Goal: Task Accomplishment & Management: Manage account settings

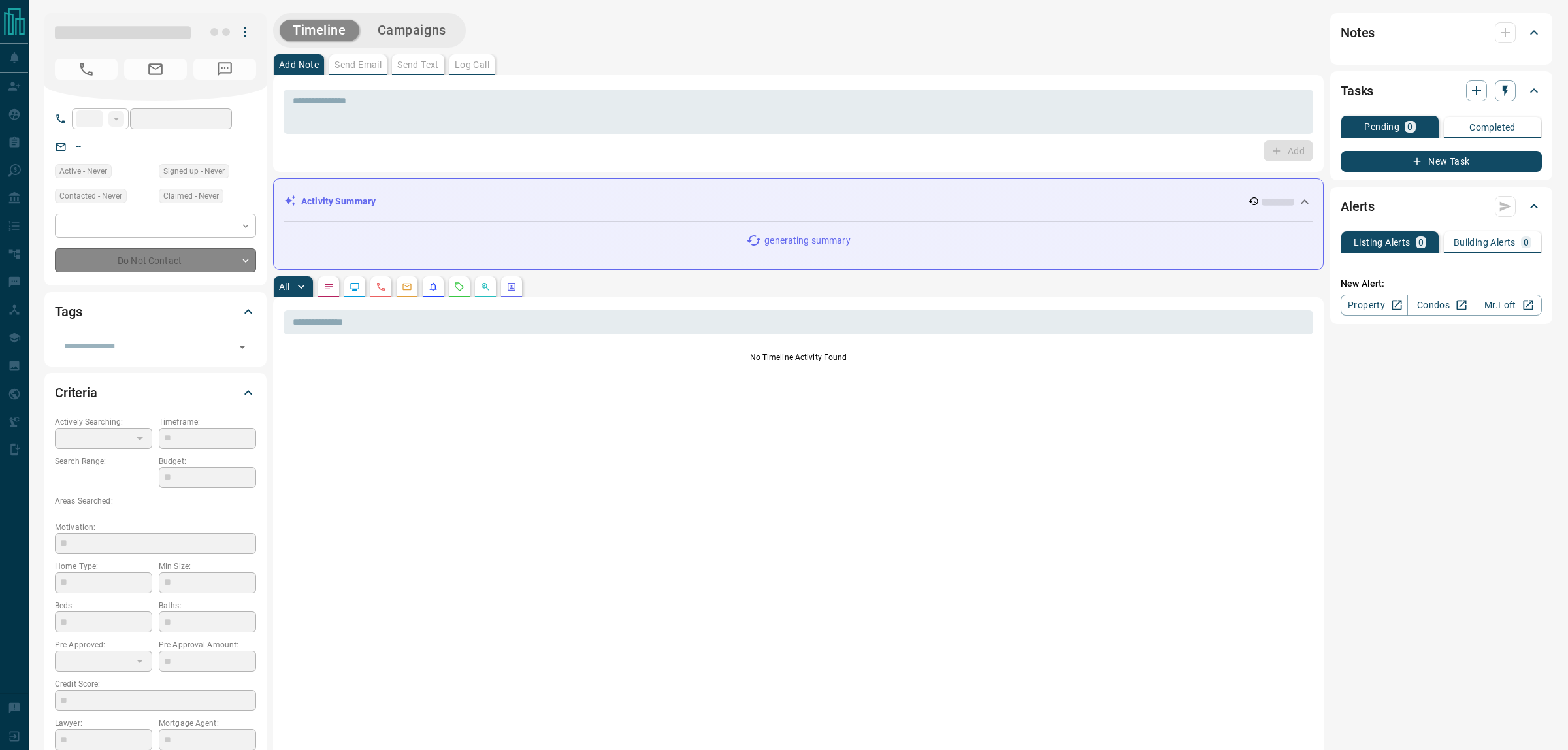
type input "**"
type input "**********"
type input "*"
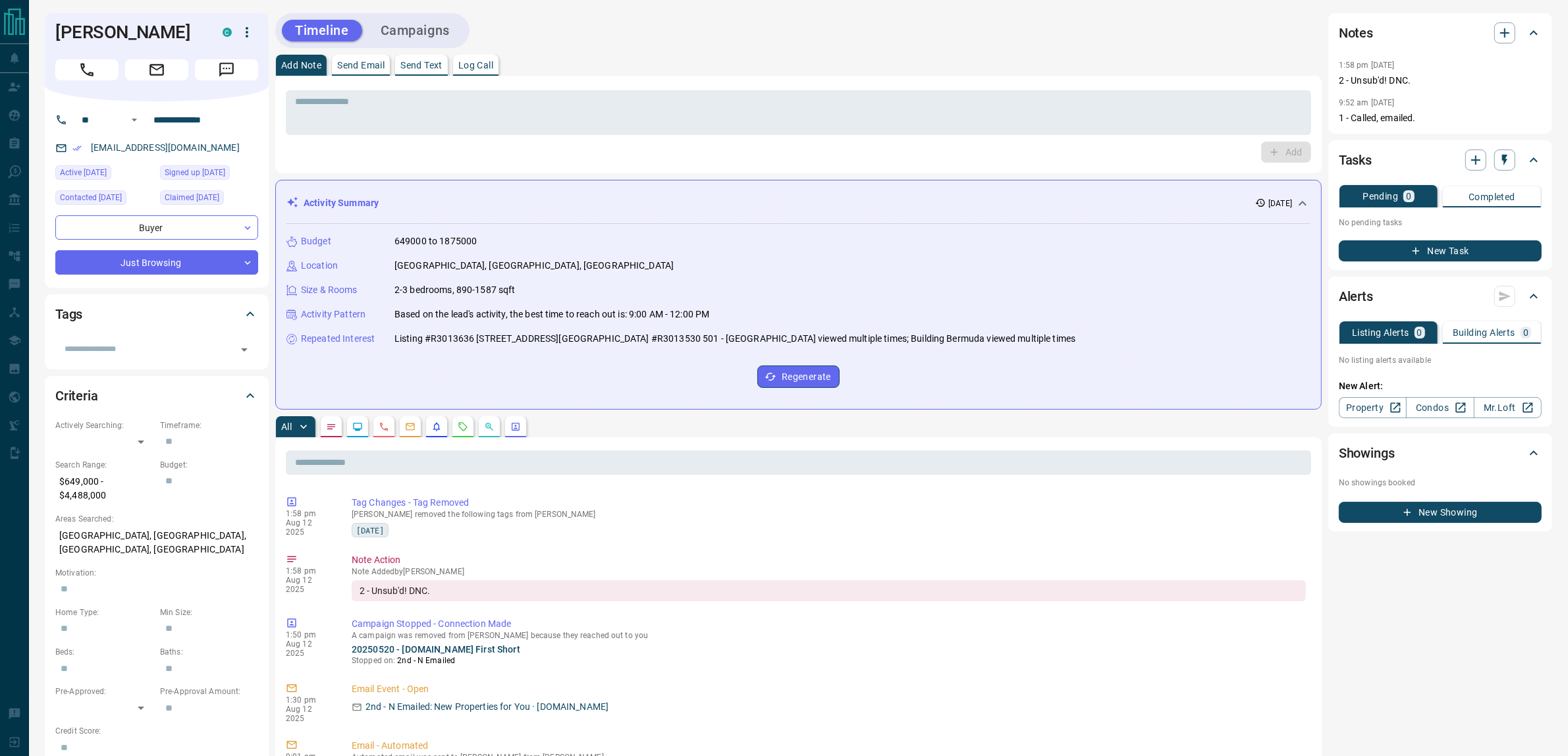
click at [882, 47] on div "Timeline Campaigns" at bounding box center [799, 30] width 1047 height 35
click at [761, 31] on div "Timeline Campaigns" at bounding box center [799, 30] width 1047 height 35
click at [1079, 56] on div "Add Note Send Email Send Text Log Call" at bounding box center [799, 65] width 1047 height 21
click at [426, 35] on button "Campaigns" at bounding box center [415, 30] width 95 height 22
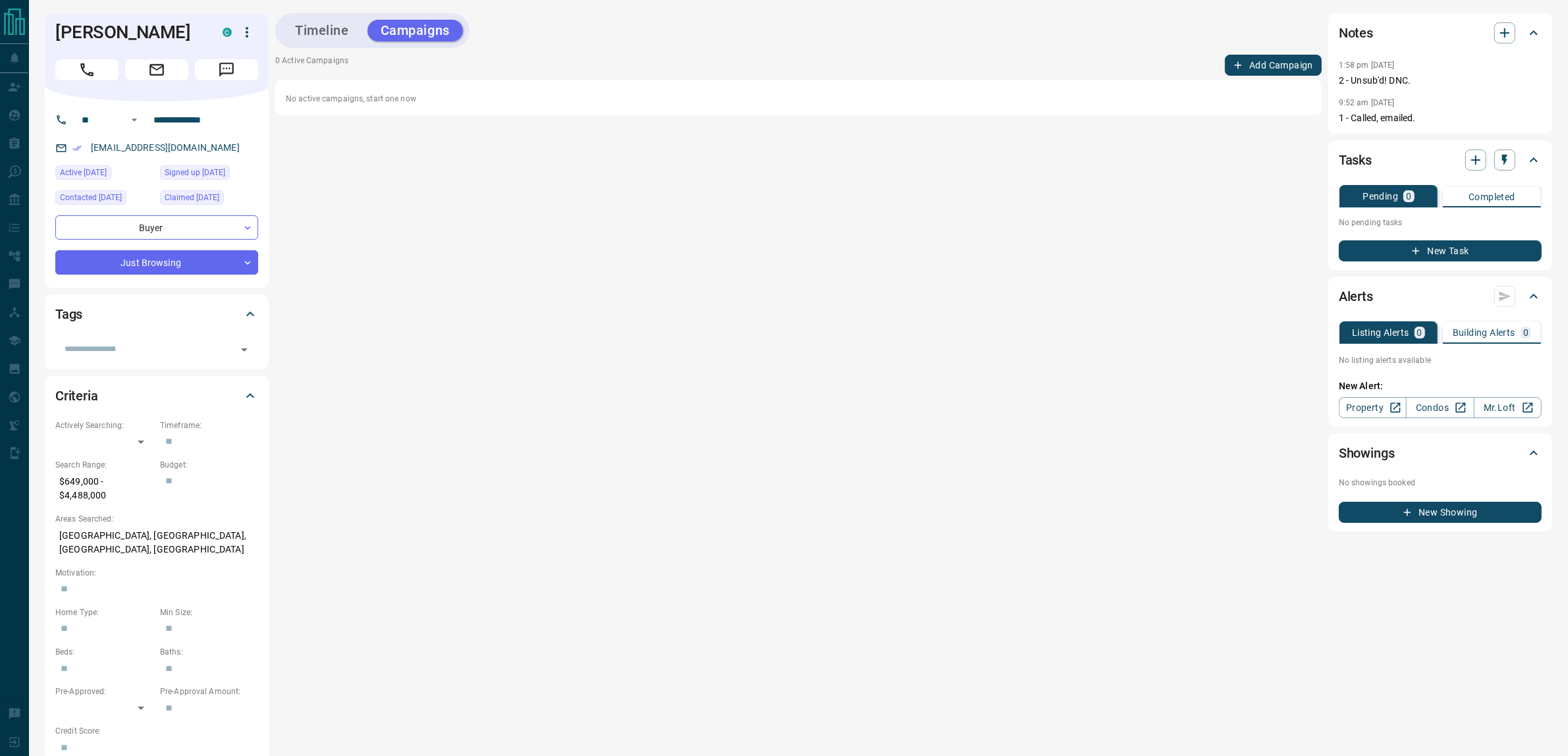
click at [323, 20] on button "Timeline" at bounding box center [322, 30] width 81 height 22
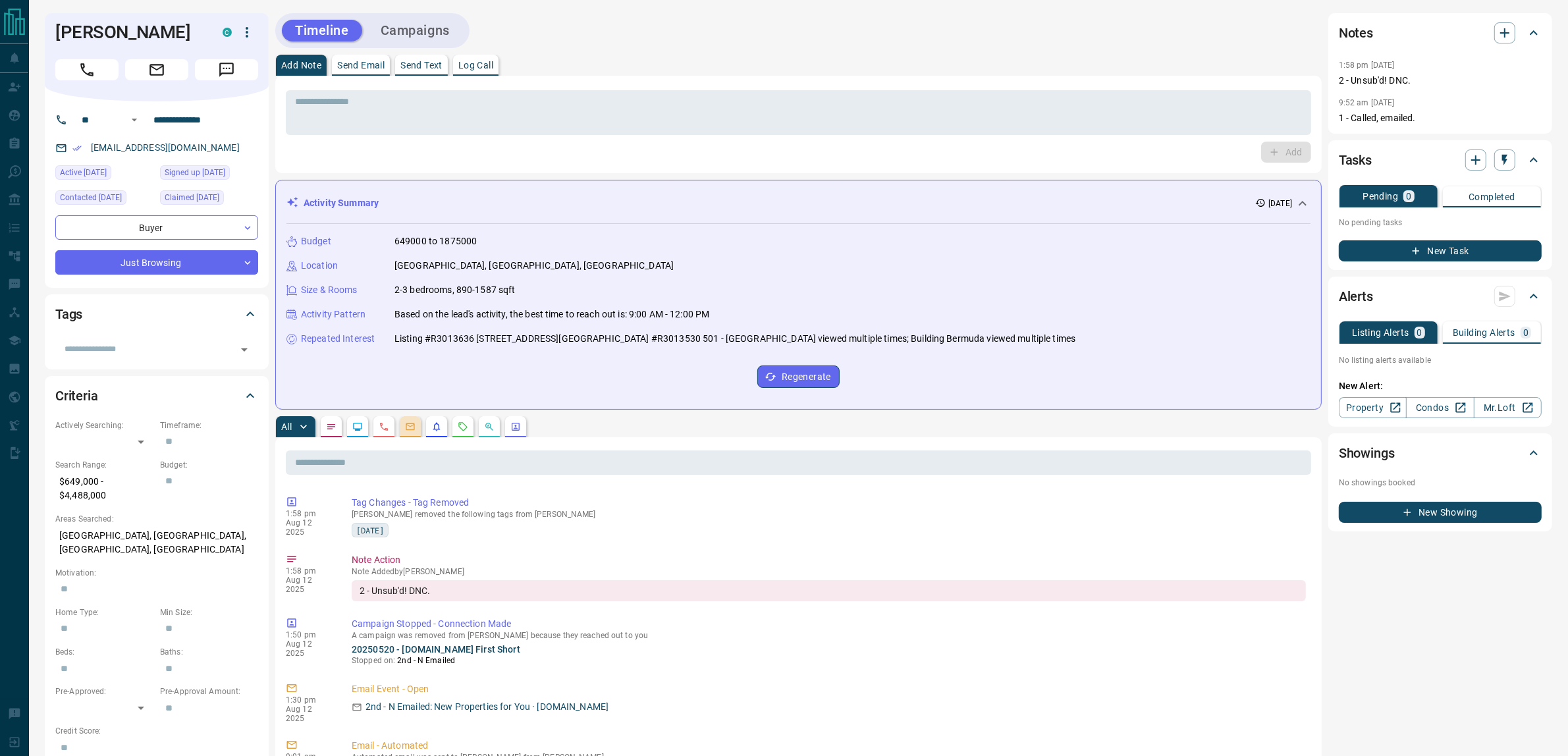
click at [415, 428] on icon "Emails" at bounding box center [411, 427] width 9 height 7
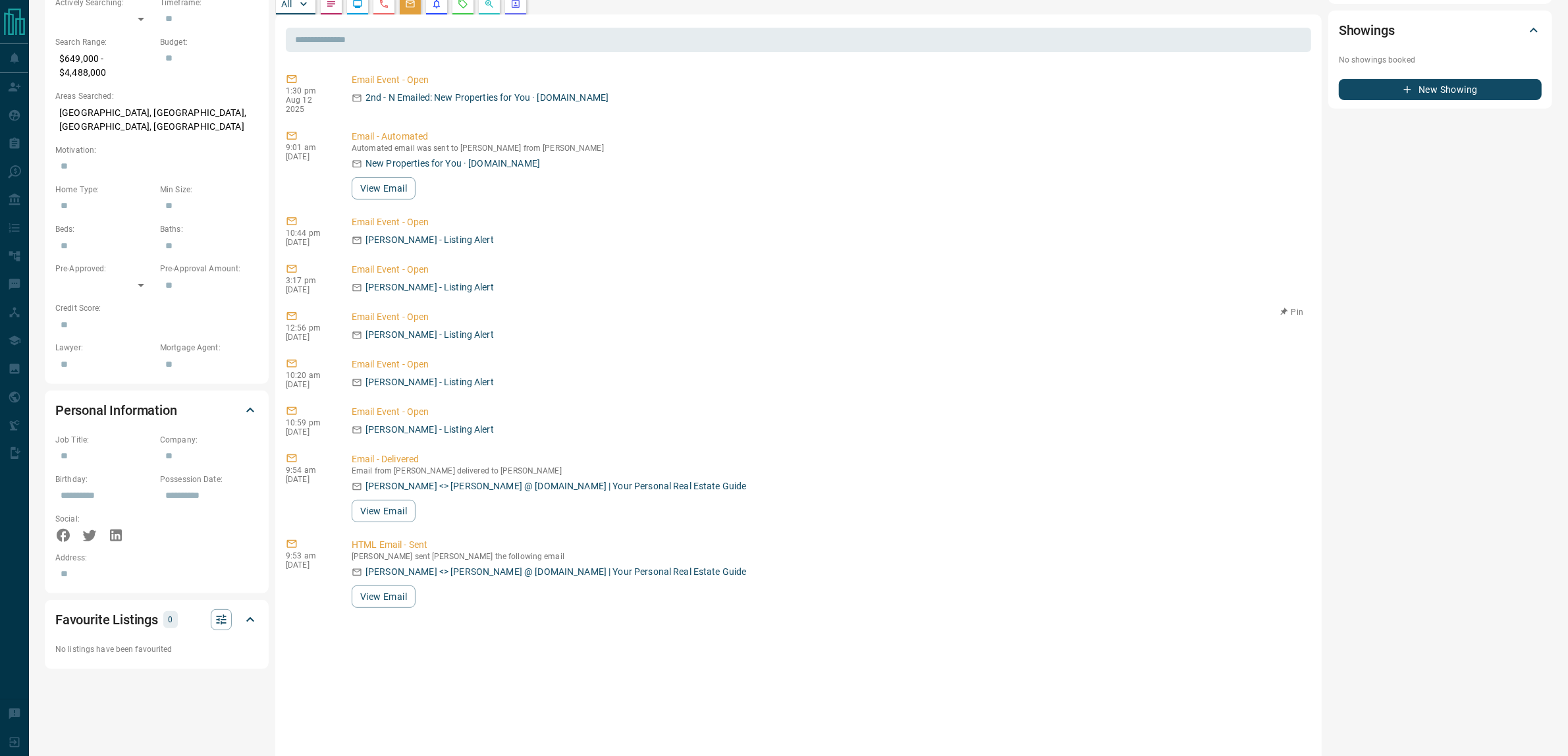
scroll to position [552, 0]
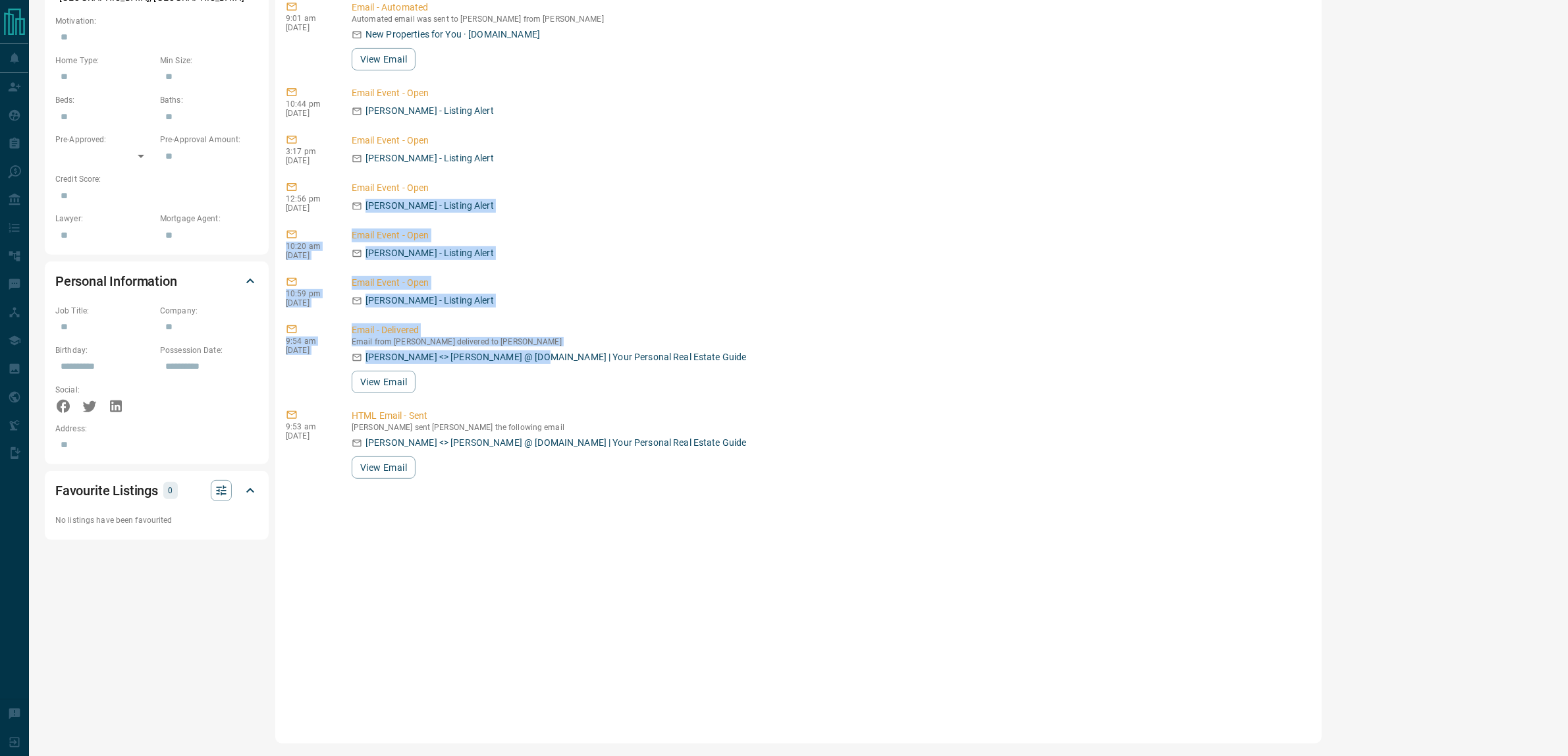
drag, startPoint x: 531, startPoint y: 331, endPoint x: 613, endPoint y: 160, distance: 189.6
click at [613, 160] on div "1:30 pm [DATE] Email Event - Open 2nd - N Emailed: New Properties for You · [DO…" at bounding box center [798, 336] width 1025 height 791
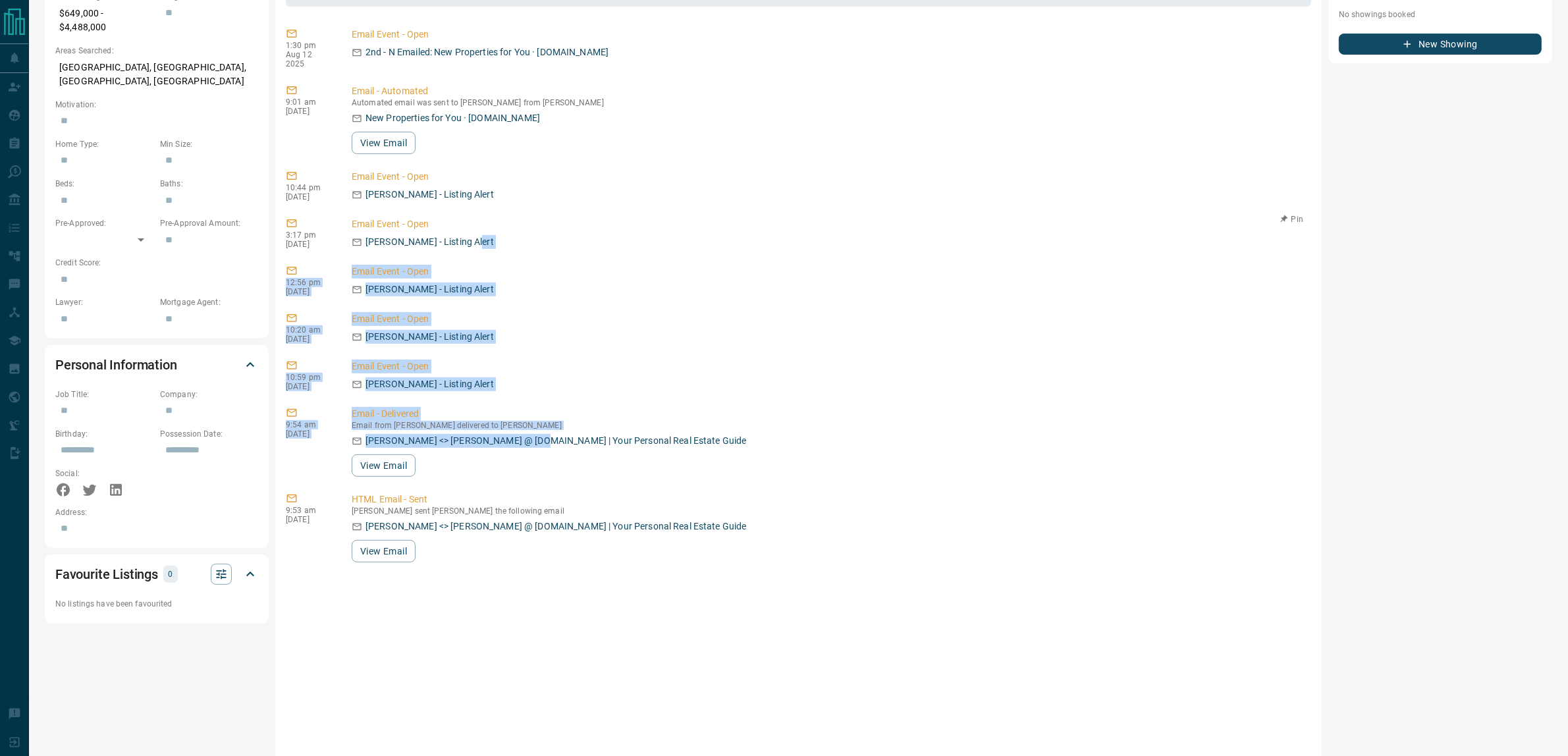
scroll to position [388, 0]
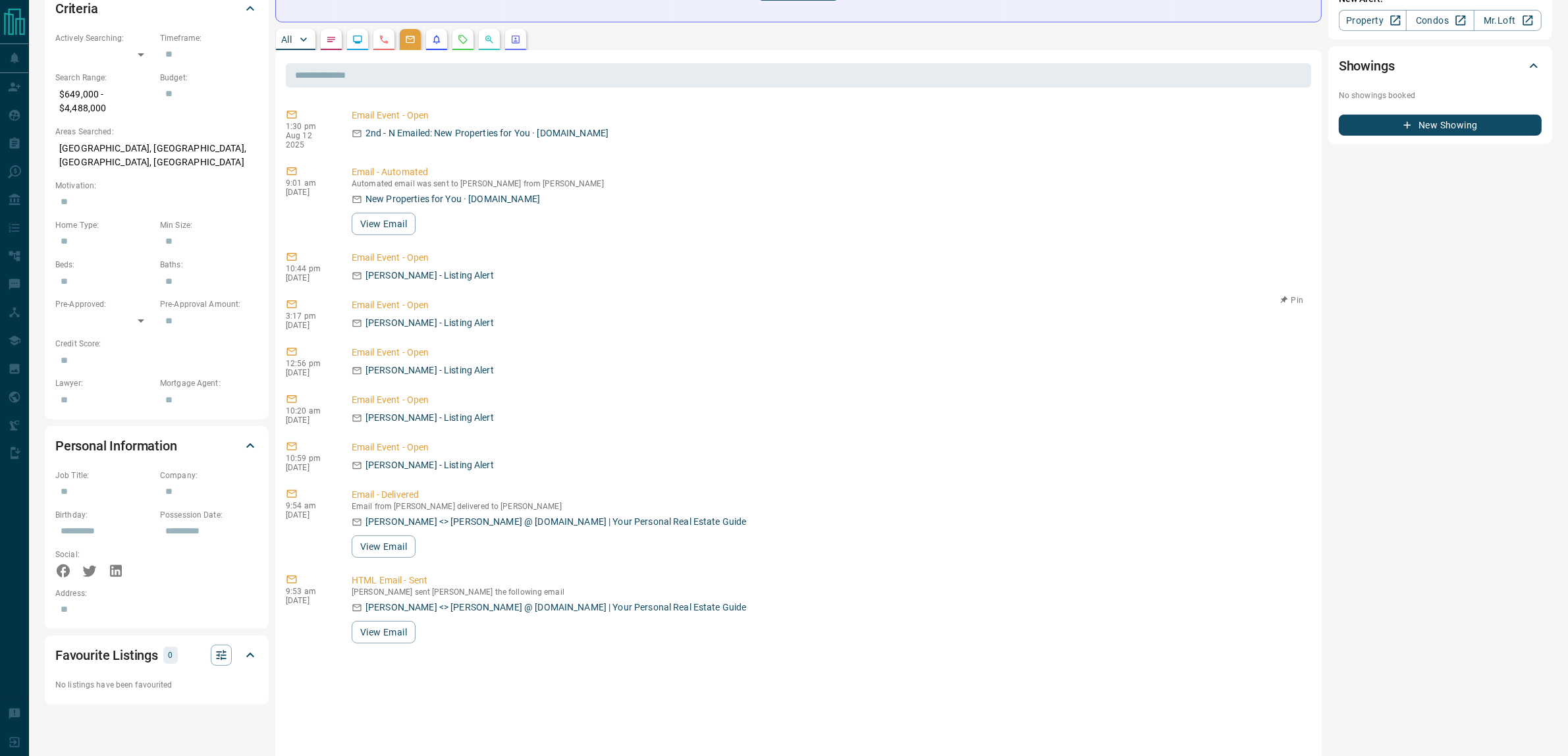
click at [893, 302] on p "Email Event - Open" at bounding box center [829, 305] width 954 height 14
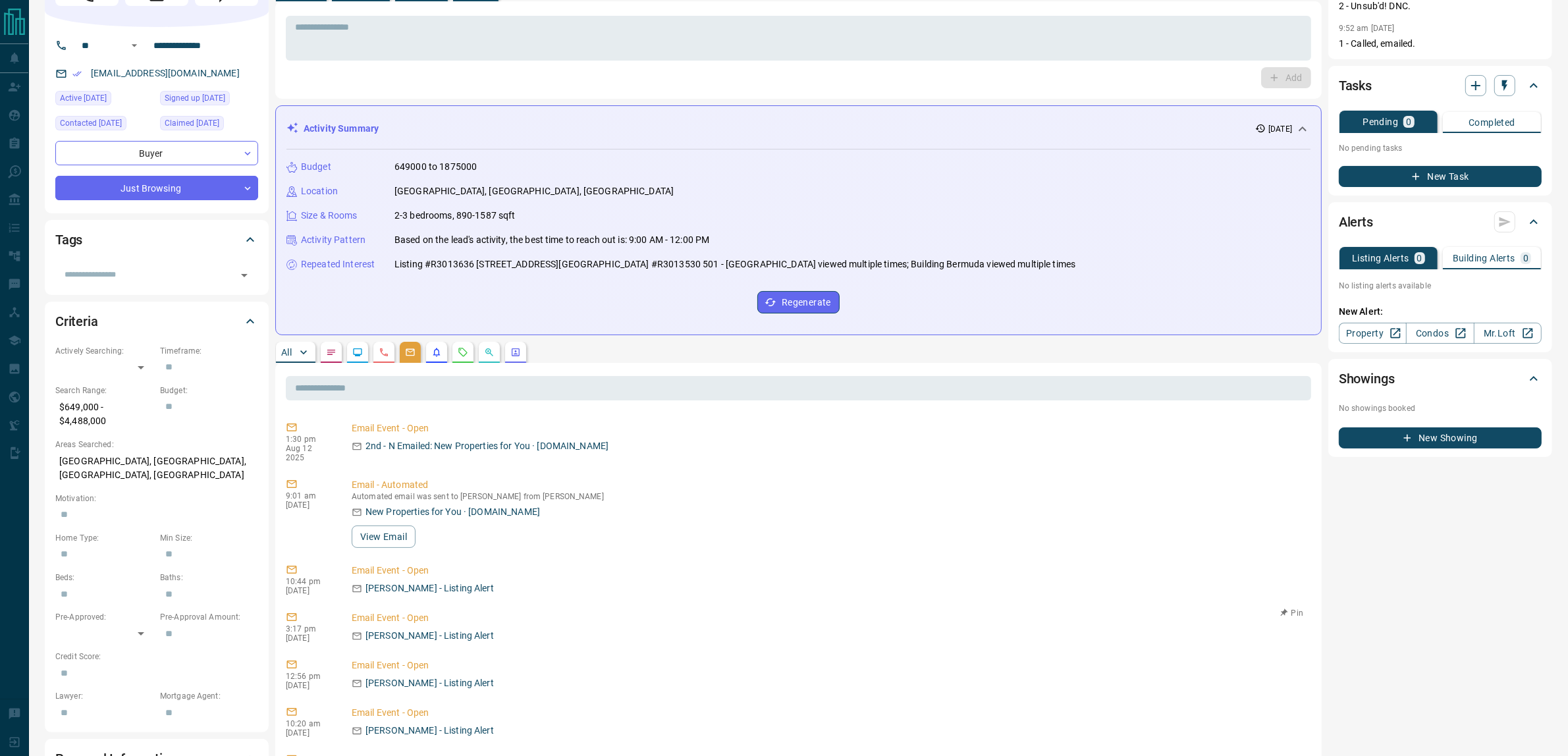
scroll to position [0, 0]
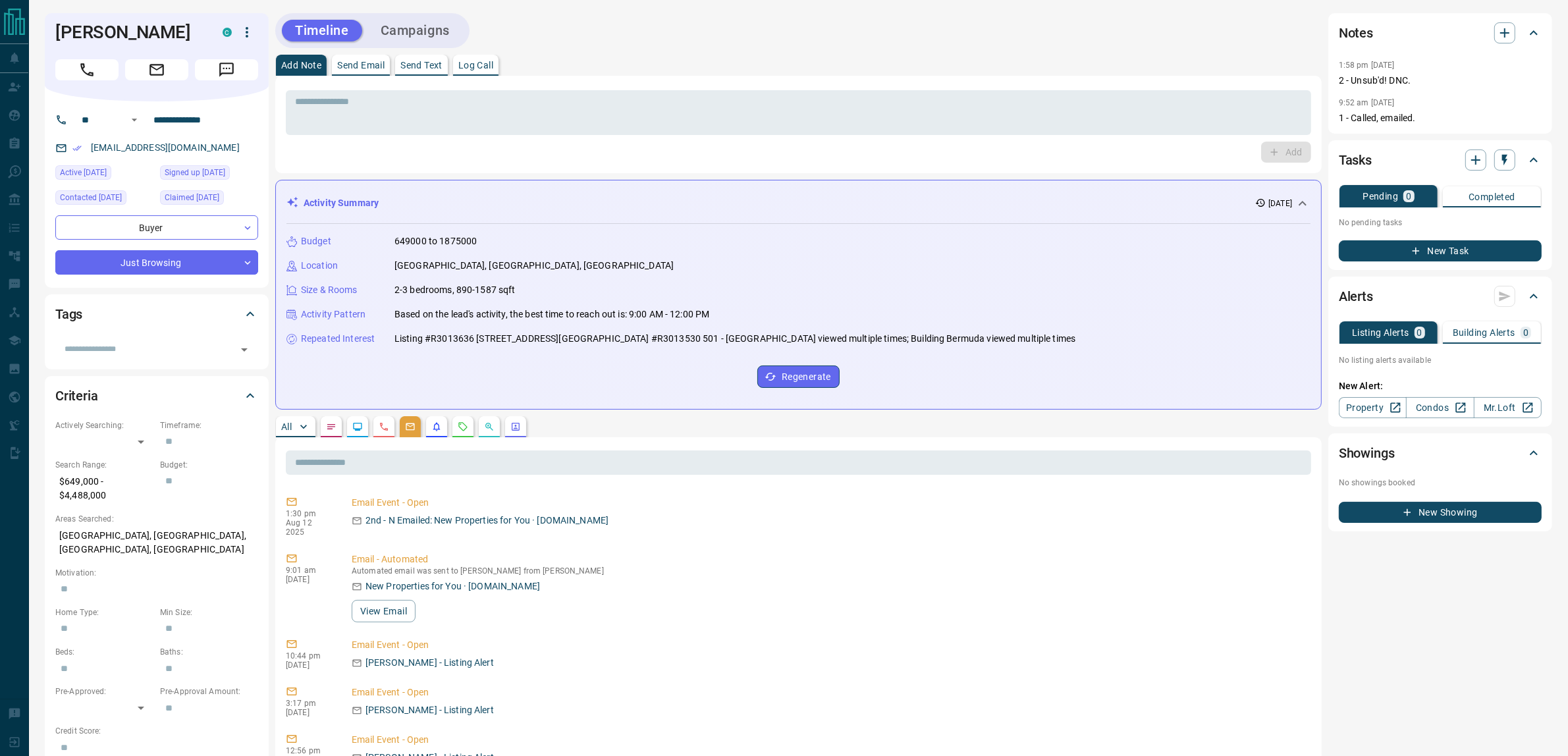
click at [784, 59] on div "Add Note Send Email Send Text Log Call" at bounding box center [799, 65] width 1047 height 21
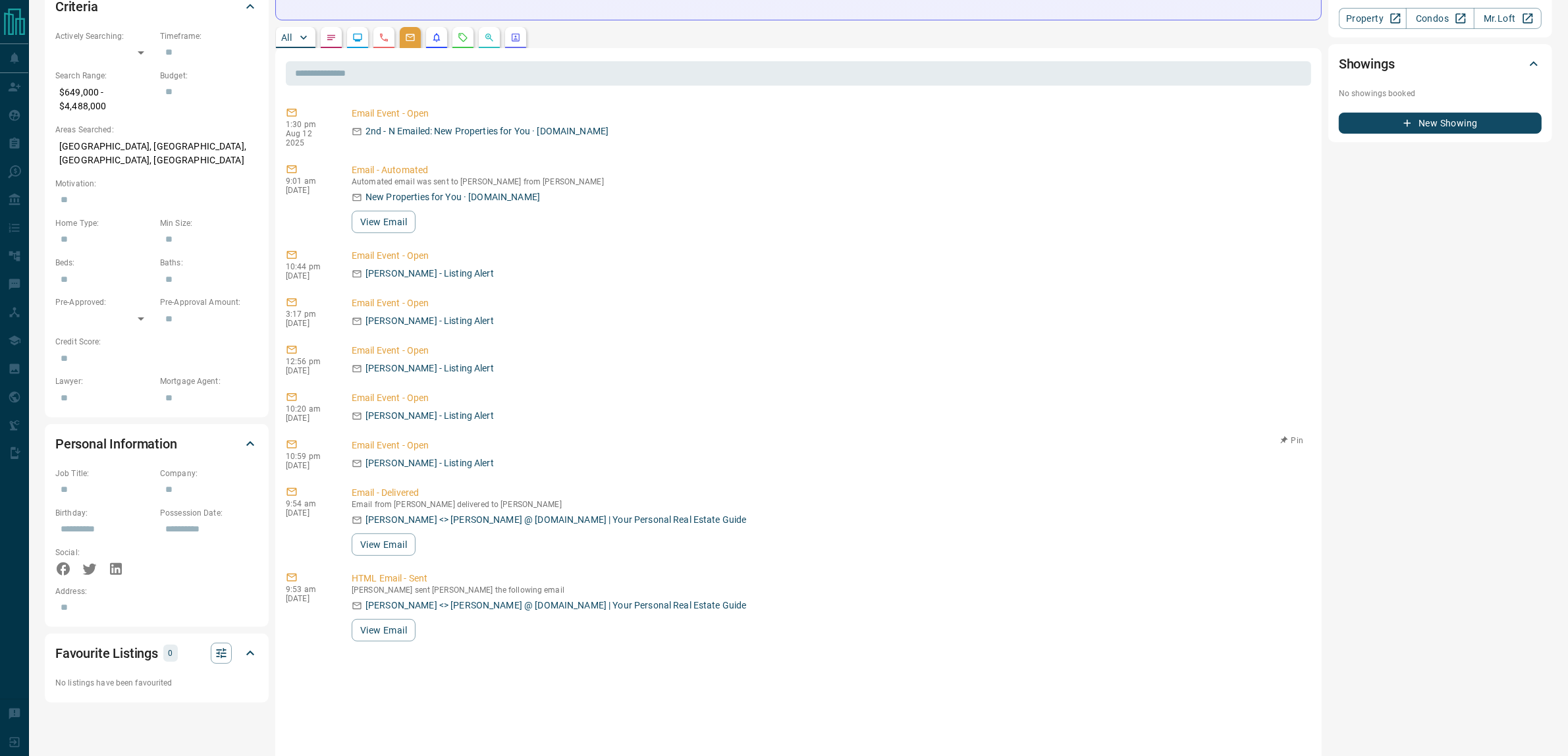
scroll to position [247, 0]
